Goal: Information Seeking & Learning: Learn about a topic

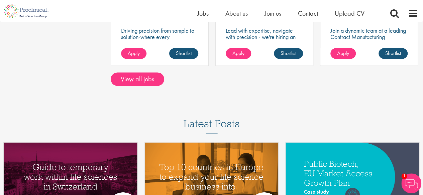
scroll to position [635, 0]
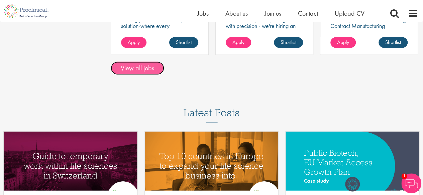
click at [136, 66] on link "View all jobs" at bounding box center [137, 68] width 53 height 13
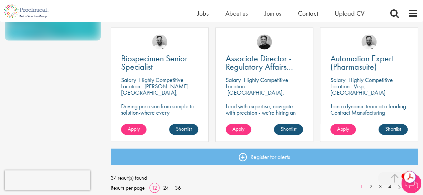
scroll to position [535, 0]
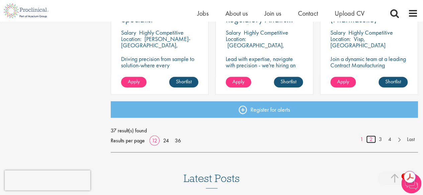
click at [370, 141] on link "2" at bounding box center [371, 140] width 10 height 8
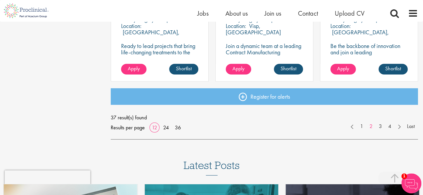
scroll to position [568, 0]
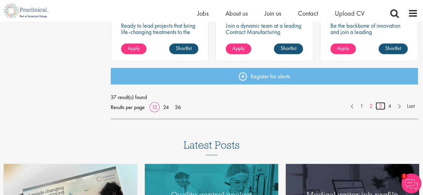
click at [381, 107] on link "3" at bounding box center [380, 106] width 10 height 8
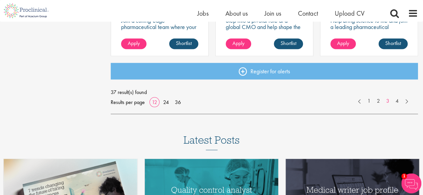
scroll to position [601, 0]
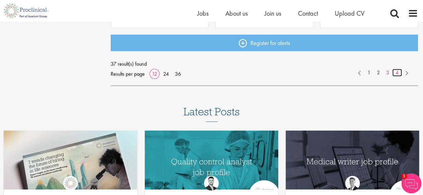
click at [395, 73] on link "4" at bounding box center [397, 73] width 10 height 8
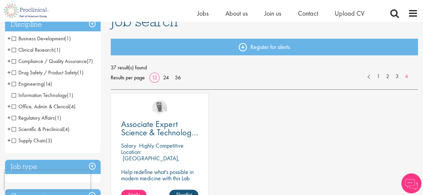
scroll to position [100, 0]
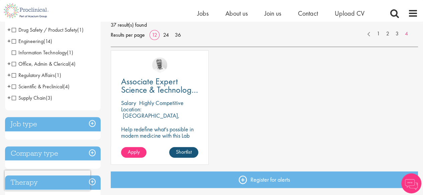
click at [93, 125] on h3 "Job type" at bounding box center [53, 124] width 96 height 14
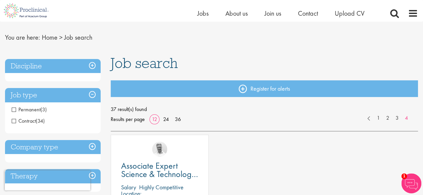
scroll to position [0, 0]
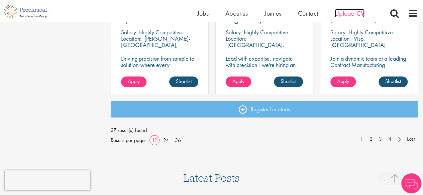
click at [342, 14] on span "Upload CV" at bounding box center [349, 13] width 30 height 9
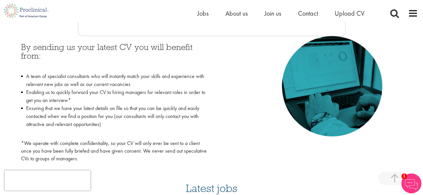
scroll to position [200, 0]
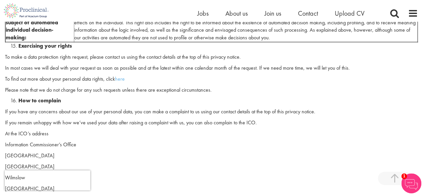
scroll to position [1738, 0]
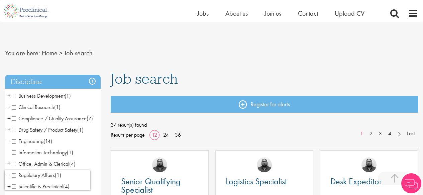
scroll to position [543, 0]
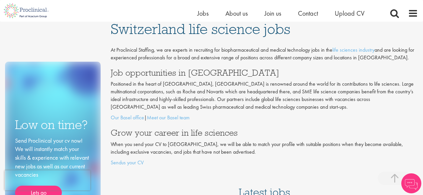
scroll to position [641, 0]
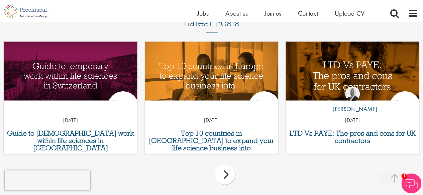
scroll to position [601, 0]
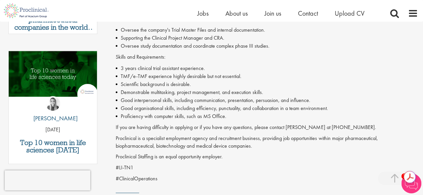
scroll to position [200, 0]
